Goal: Task Accomplishment & Management: Manage account settings

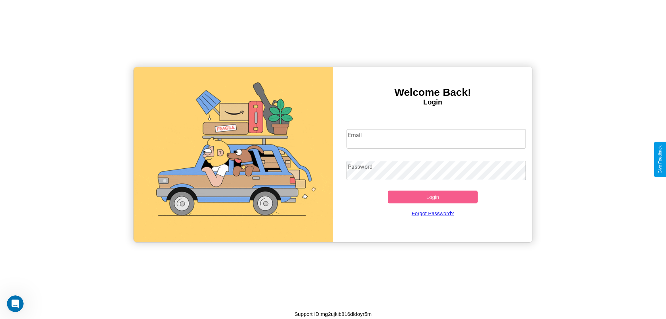
click at [436, 138] on input "Email" at bounding box center [436, 138] width 180 height 19
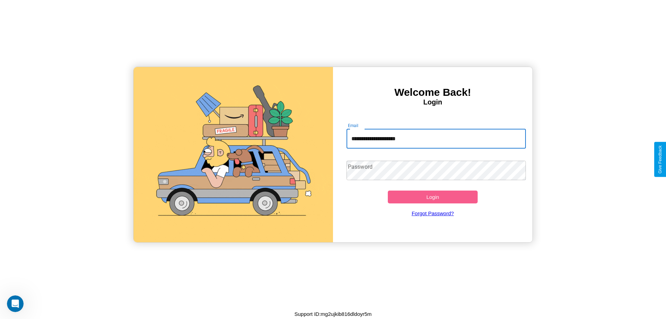
type input "**********"
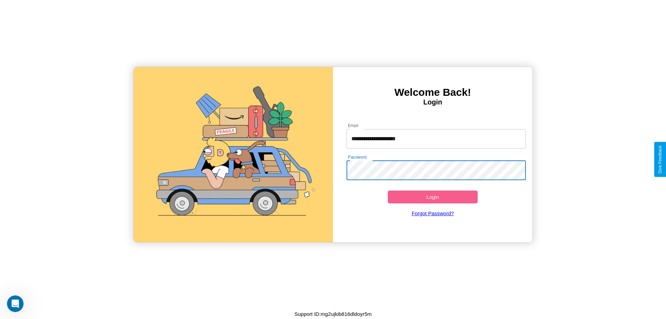
click at [432, 197] on button "Login" at bounding box center [433, 196] width 90 height 13
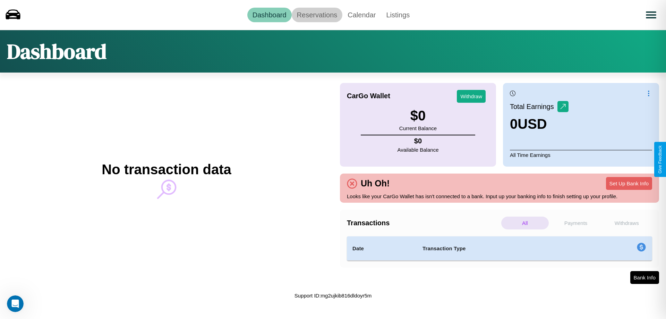
click at [317, 15] on link "Reservations" at bounding box center [317, 15] width 51 height 15
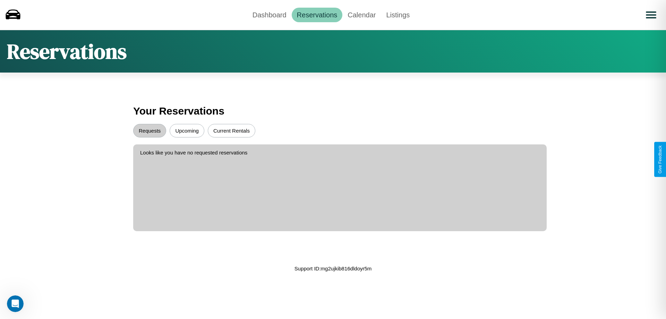
click at [187, 130] on button "Upcoming" at bounding box center [187, 131] width 35 height 14
click at [149, 130] on button "Requests" at bounding box center [149, 131] width 33 height 14
